Goal: Task Accomplishment & Management: Manage account settings

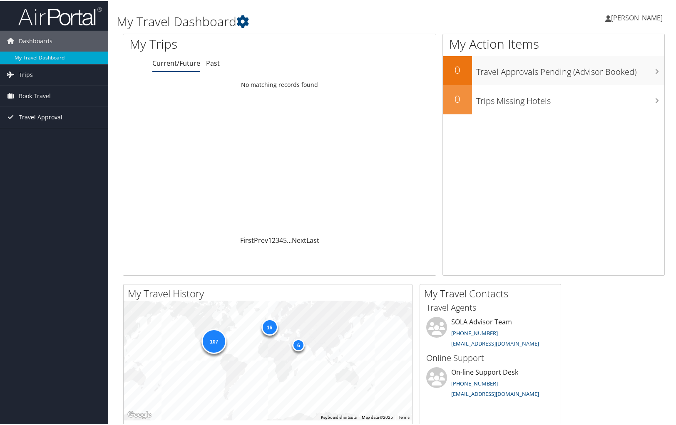
click at [25, 116] on span "Travel Approval" at bounding box center [41, 116] width 44 height 21
click at [37, 167] on link "Approvals (Beta)" at bounding box center [54, 170] width 108 height 12
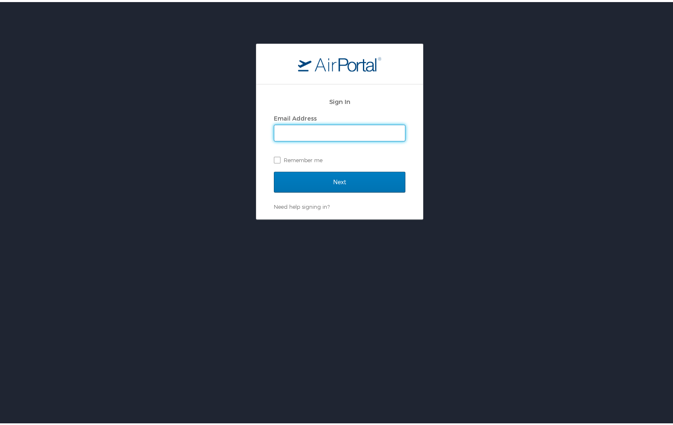
click at [306, 132] on input "Email Address" at bounding box center [339, 131] width 131 height 16
drag, startPoint x: 321, startPoint y: 134, endPoint x: 232, endPoint y: 117, distance: 90.2
click at [232, 118] on div "Sign In Email Address wenninger01 Remember me Next Need help signing in? Forgot…" at bounding box center [339, 130] width 679 height 176
type input "wenningerh@nsula.edu"
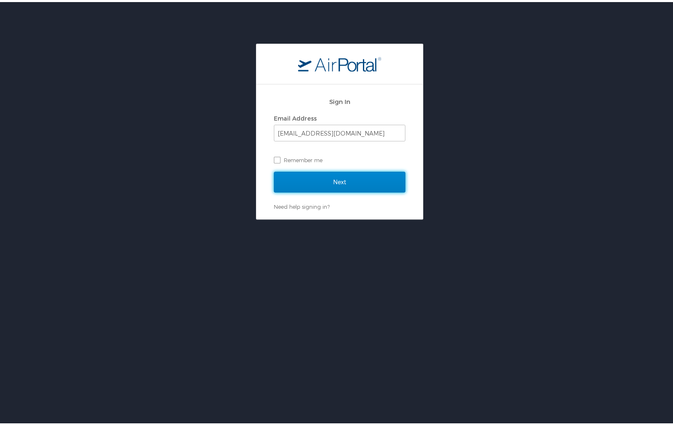
click at [274, 170] on input "Next" at bounding box center [339, 180] width 131 height 21
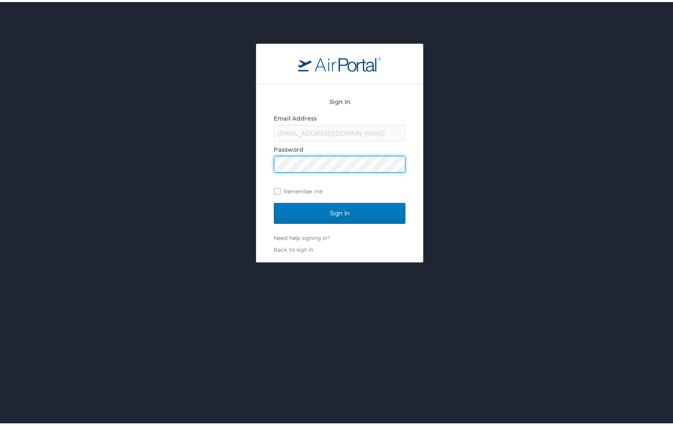
click at [274, 201] on input "Sign In" at bounding box center [339, 211] width 131 height 21
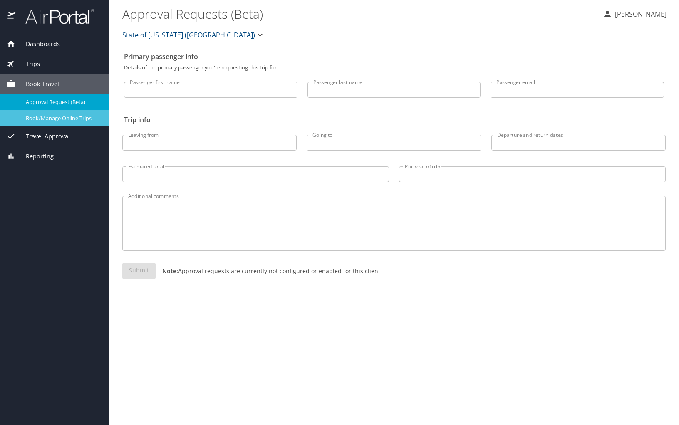
click at [47, 121] on span "Book/Manage Online Trips" at bounding box center [62, 118] width 73 height 8
click at [35, 139] on span "Travel Approval" at bounding box center [42, 136] width 54 height 9
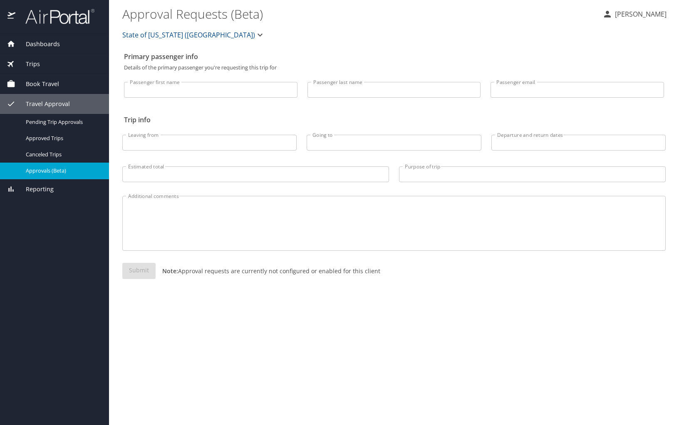
click at [40, 167] on span "Approvals (Beta)" at bounding box center [62, 171] width 73 height 8
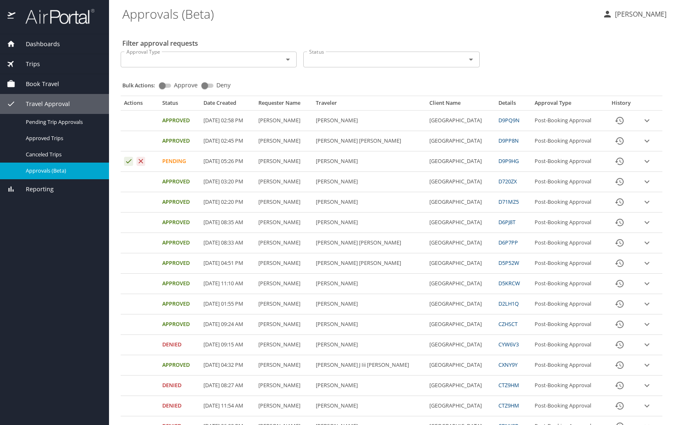
click at [642, 161] on icon "expand row" at bounding box center [647, 161] width 10 height 10
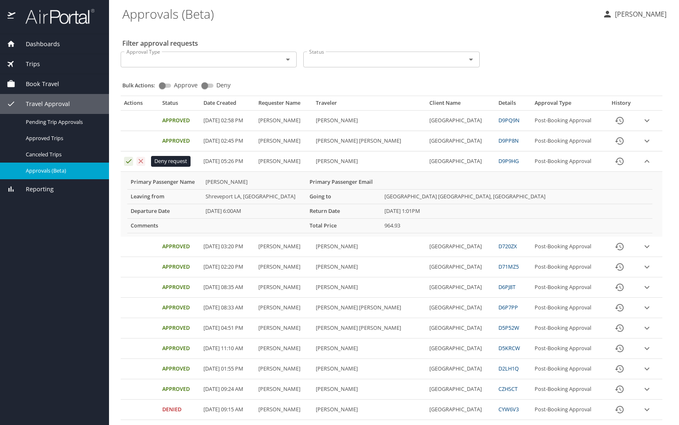
click at [137, 163] on icon "Approval table" at bounding box center [141, 161] width 8 height 8
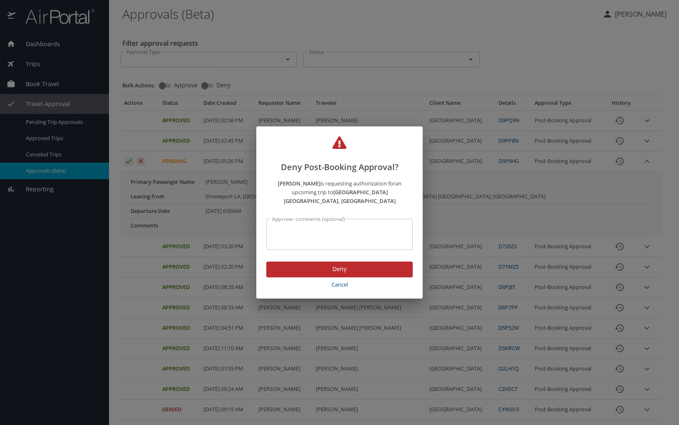
click at [323, 266] on span "Deny" at bounding box center [339, 269] width 133 height 10
